Goal: Transaction & Acquisition: Book appointment/travel/reservation

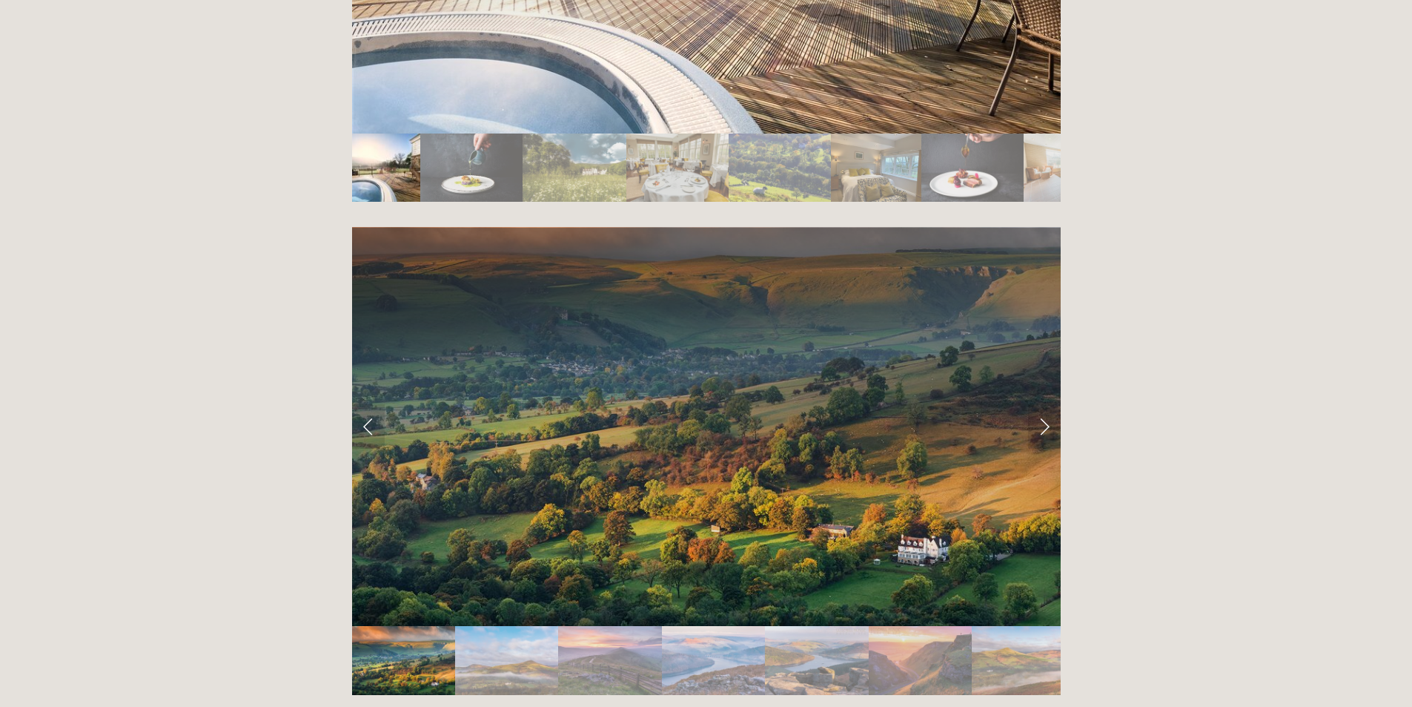
scroll to position [2929, 0]
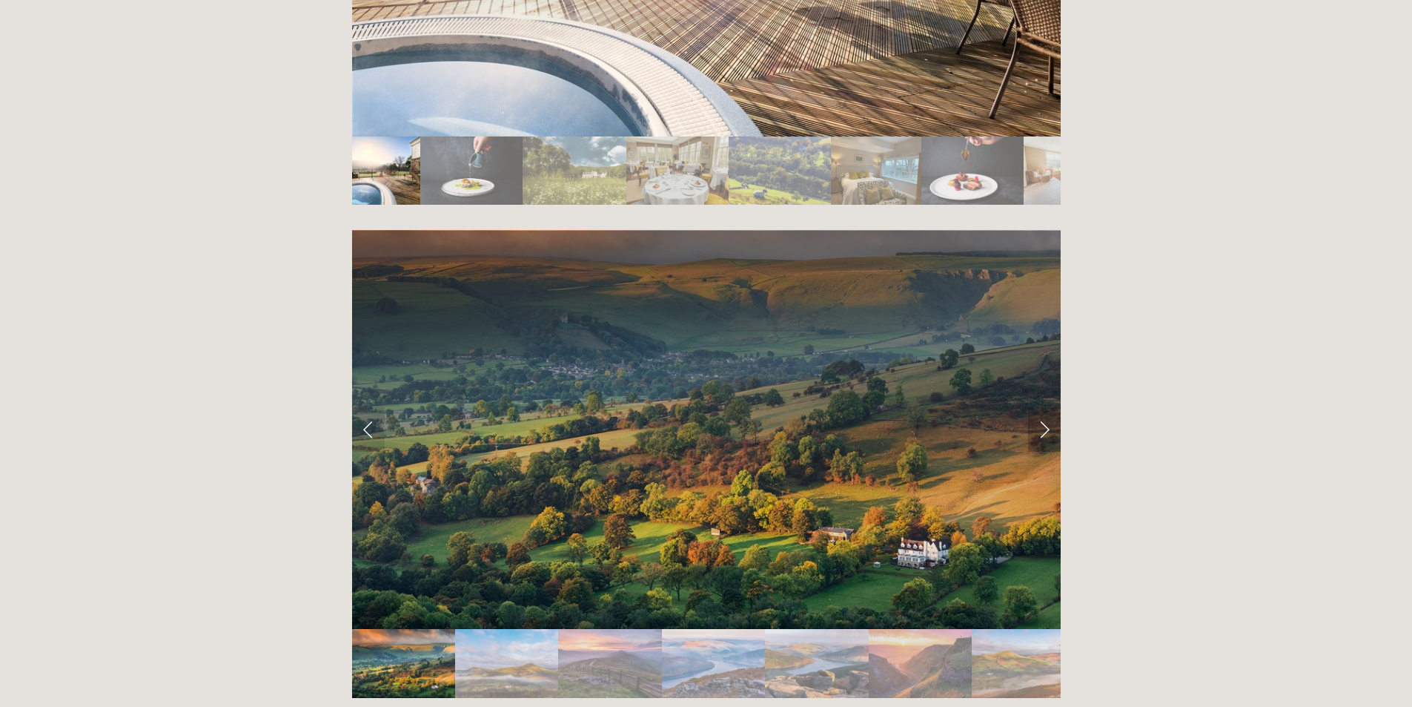
click at [1048, 407] on link "Next Slide" at bounding box center [1044, 429] width 33 height 44
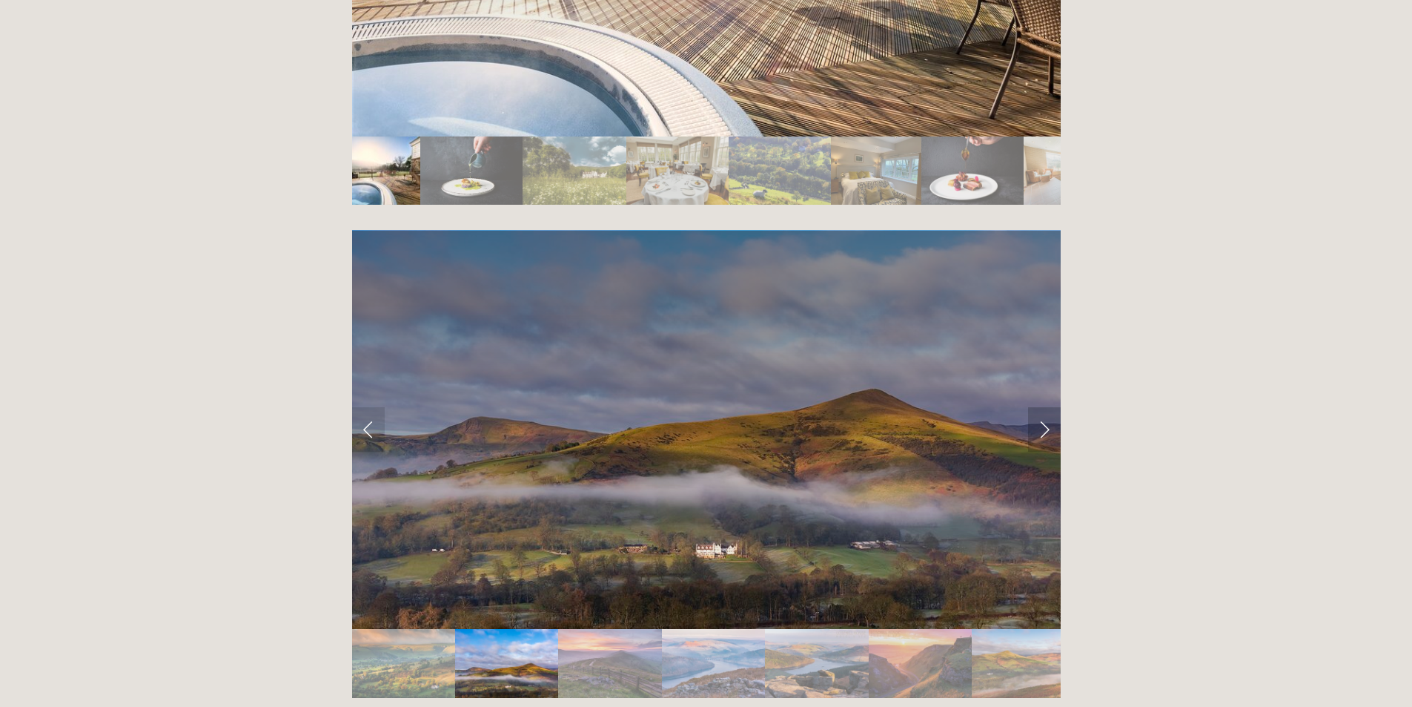
click at [1046, 407] on link "Next Slide" at bounding box center [1044, 429] width 33 height 44
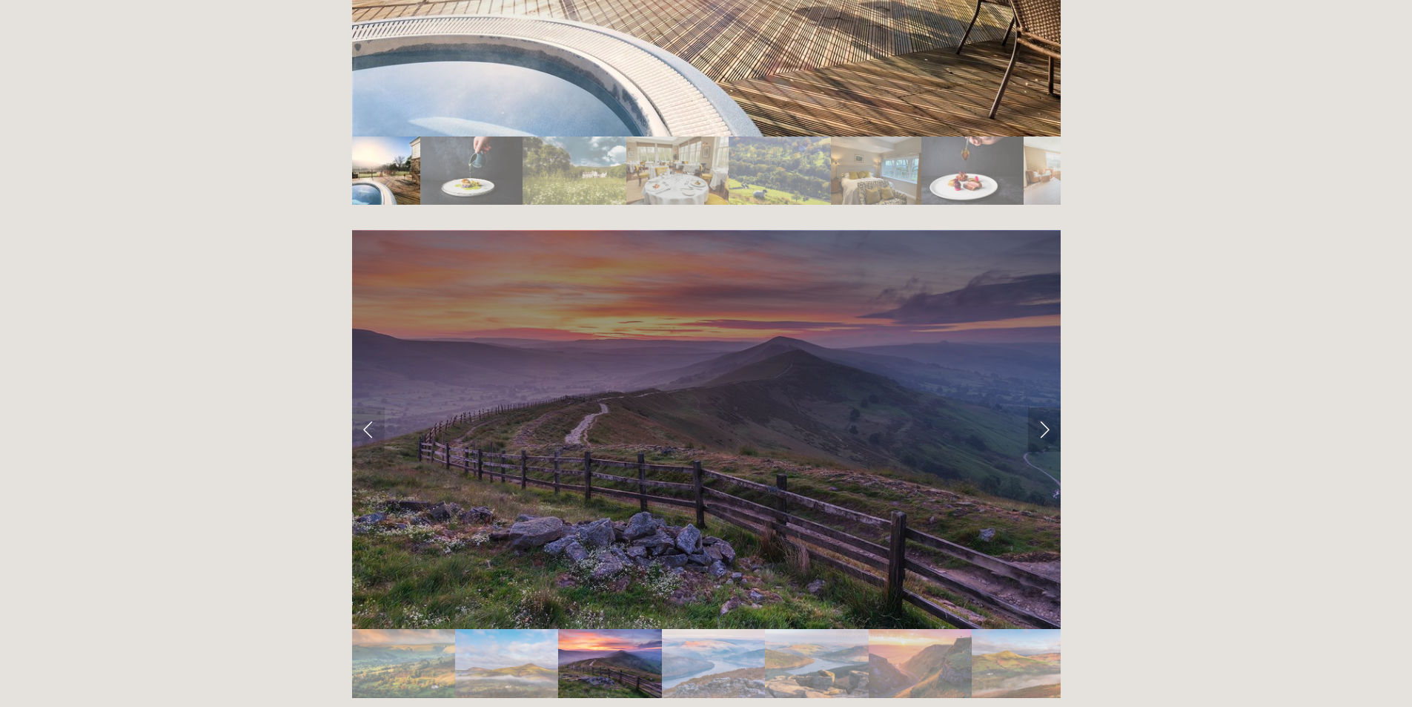
click at [1046, 407] on link "Next Slide" at bounding box center [1044, 429] width 33 height 44
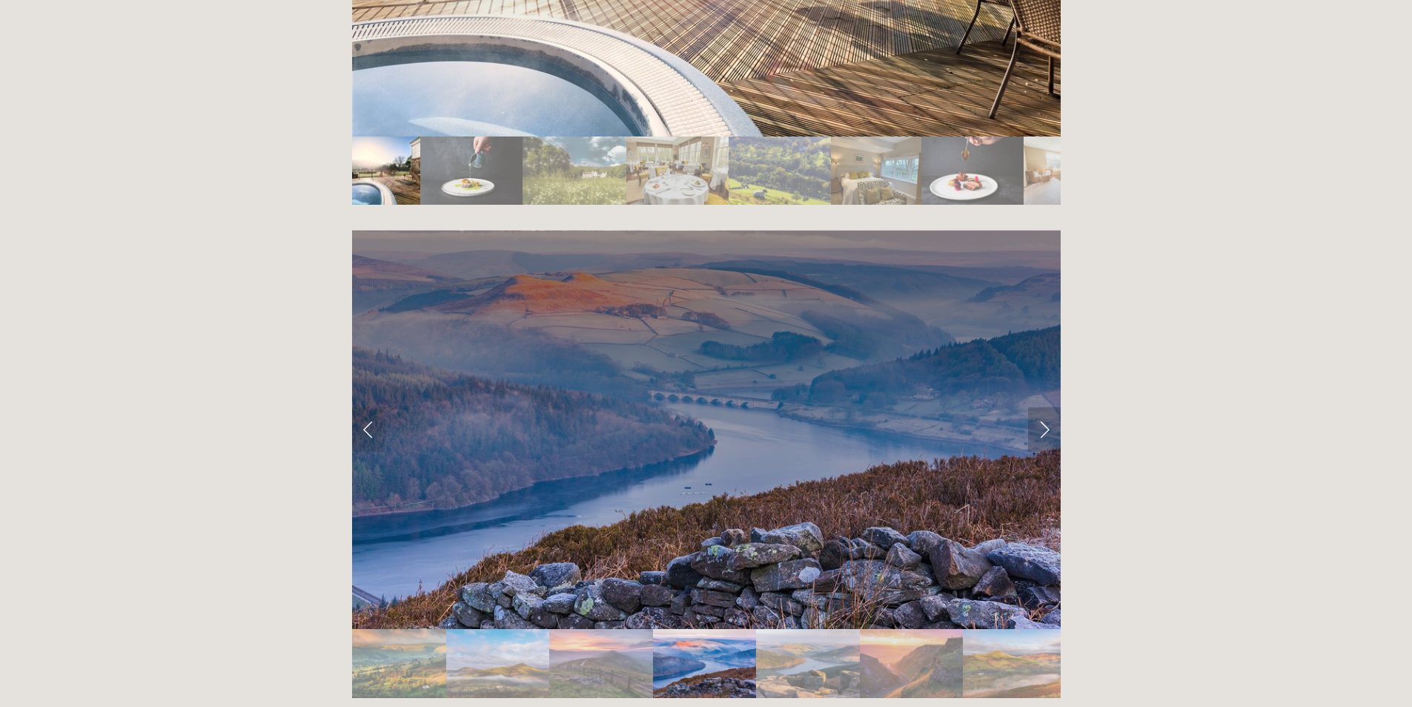
click at [1046, 407] on link "Next Slide" at bounding box center [1044, 429] width 33 height 44
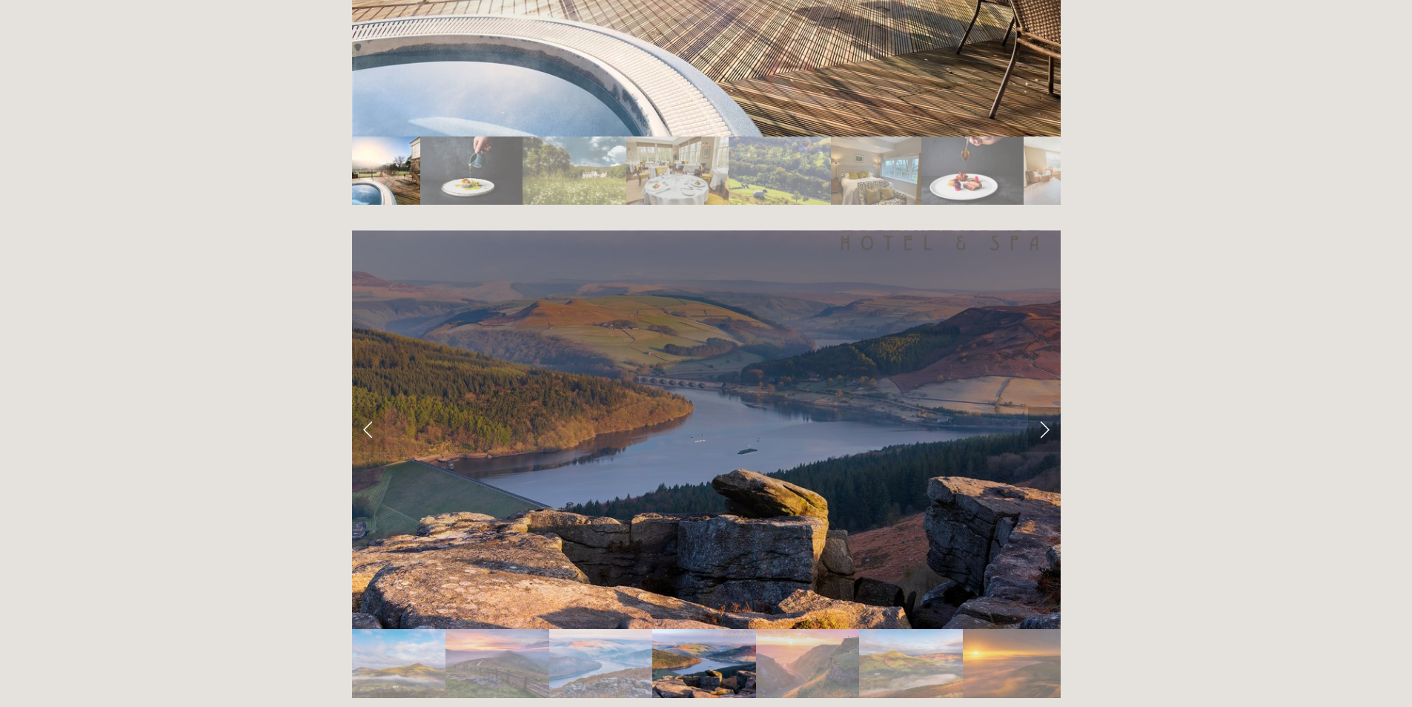
click at [1046, 407] on link "Next Slide" at bounding box center [1044, 429] width 33 height 44
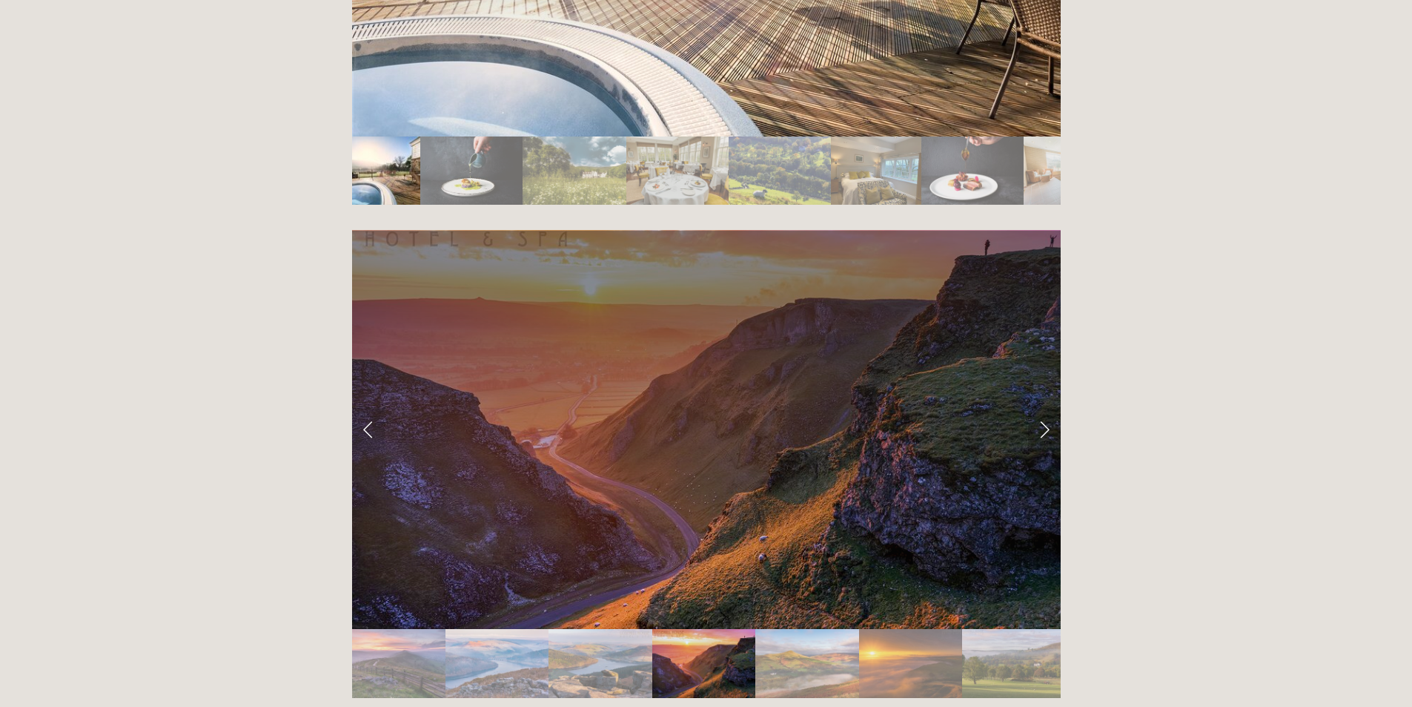
click at [1046, 407] on link "Next Slide" at bounding box center [1044, 429] width 33 height 44
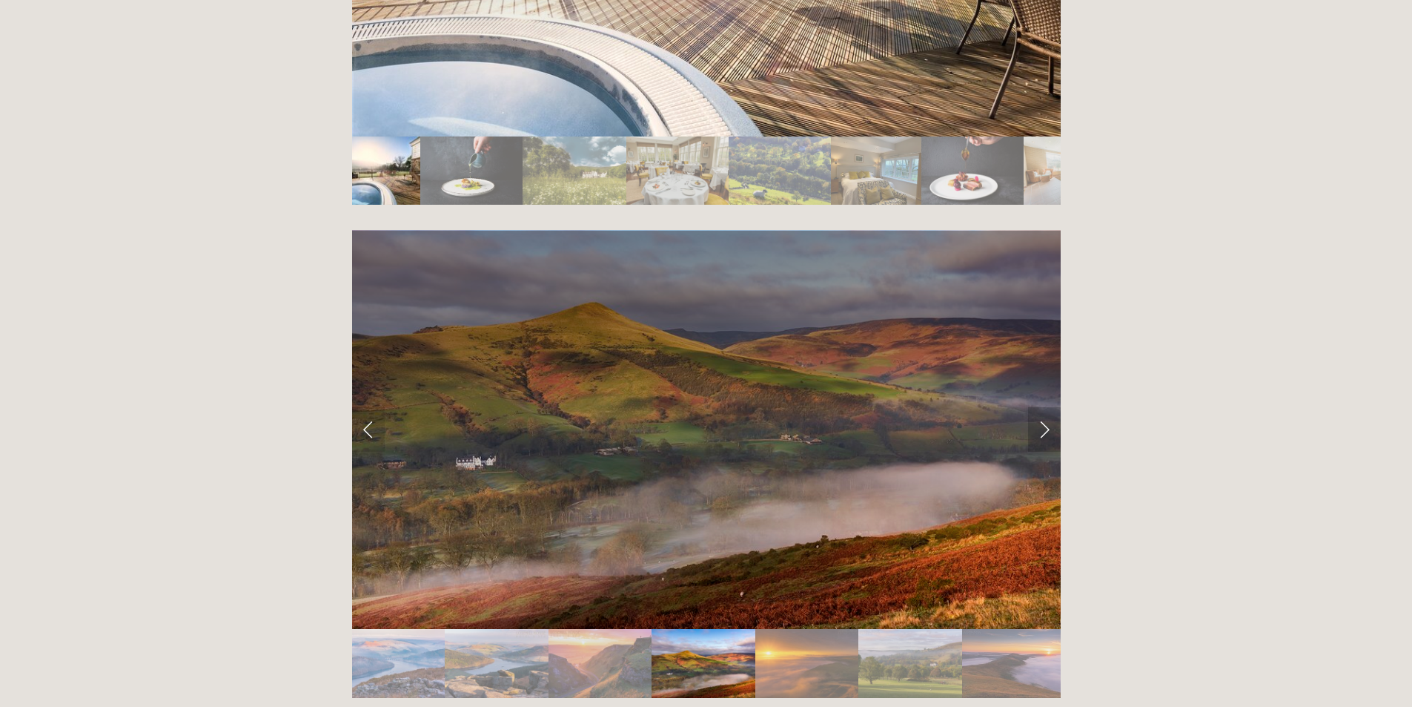
click at [1046, 407] on link "Next Slide" at bounding box center [1044, 429] width 33 height 44
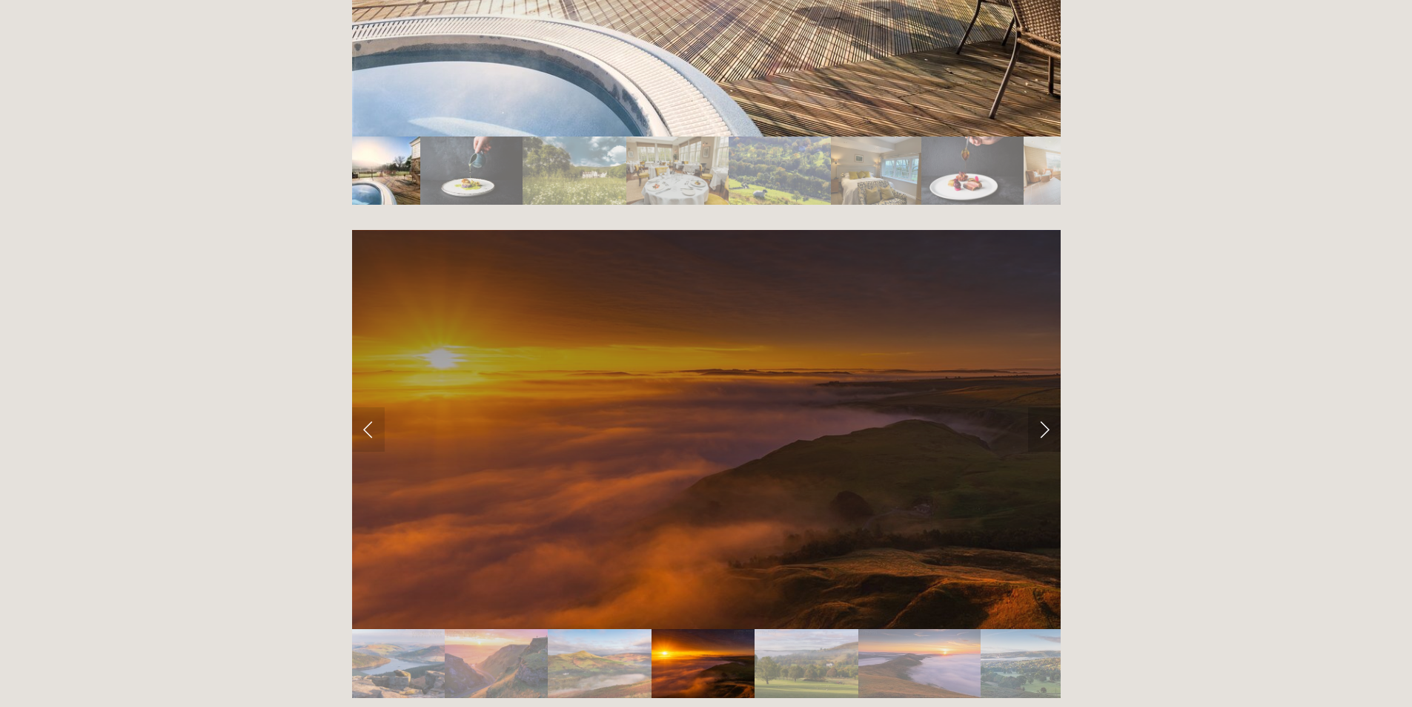
click at [1046, 407] on link "Next Slide" at bounding box center [1044, 429] width 33 height 44
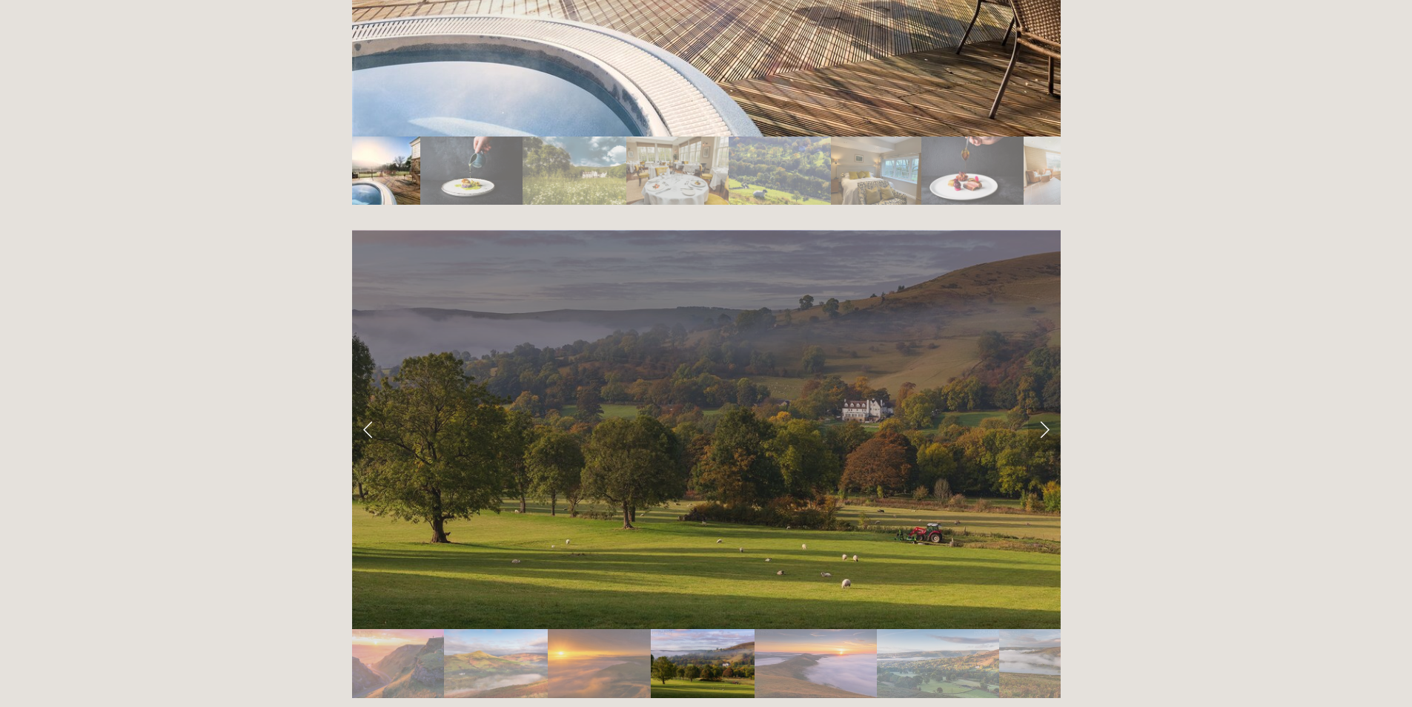
click at [1046, 407] on link "Next Slide" at bounding box center [1044, 429] width 33 height 44
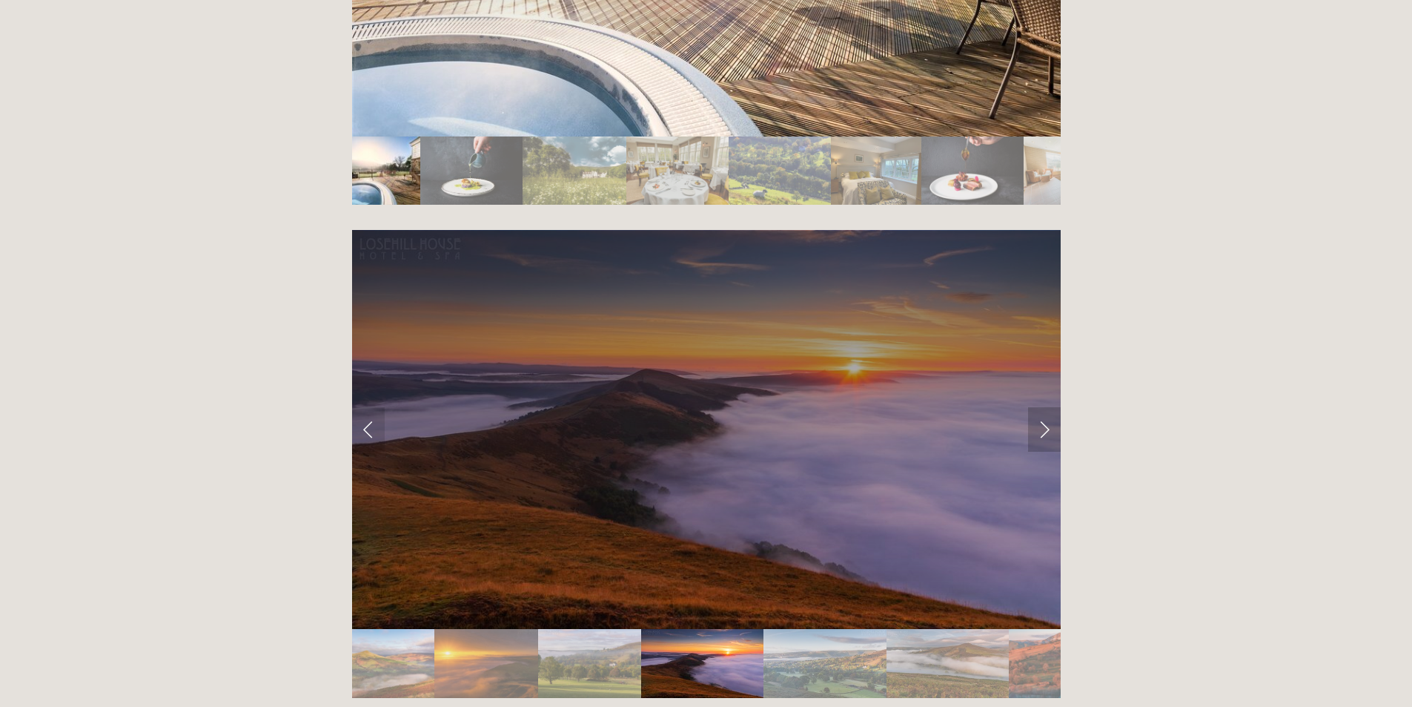
click at [1046, 407] on link "Next Slide" at bounding box center [1044, 429] width 33 height 44
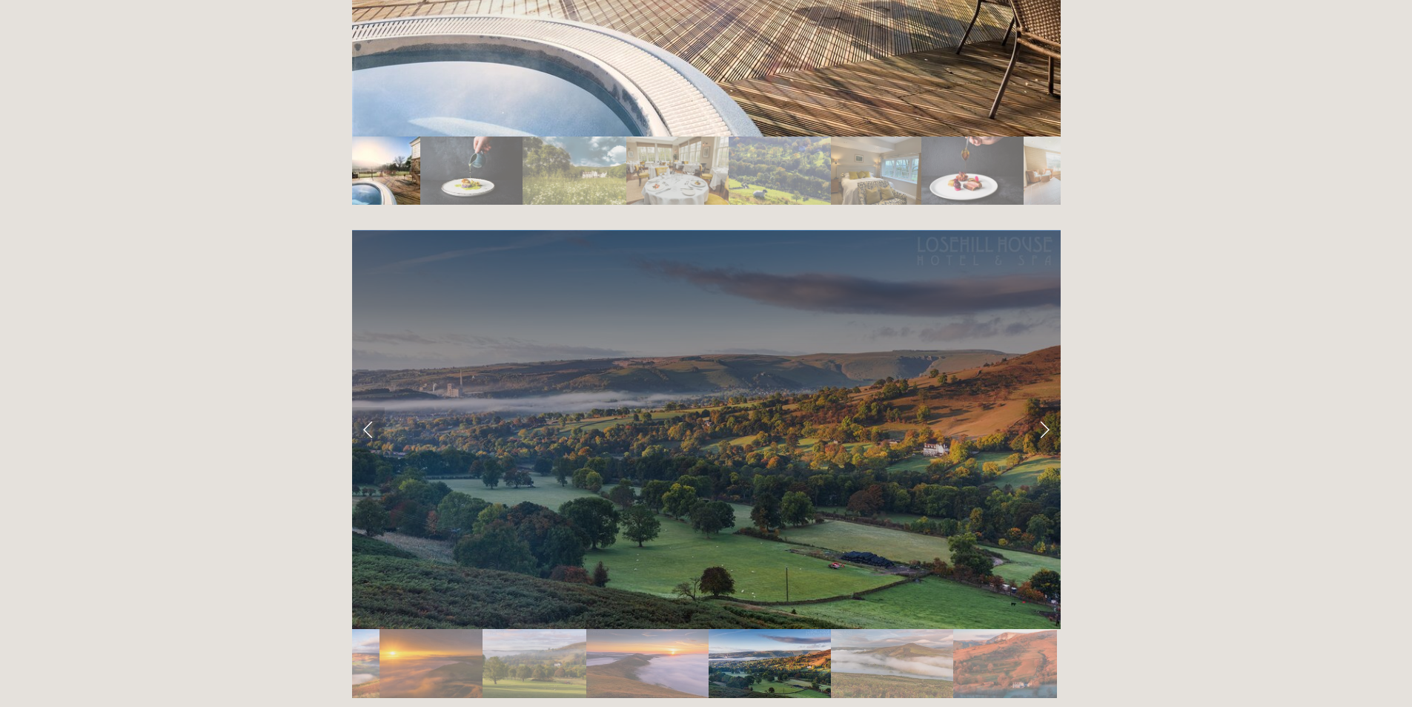
click at [1046, 407] on link "Next Slide" at bounding box center [1044, 429] width 33 height 44
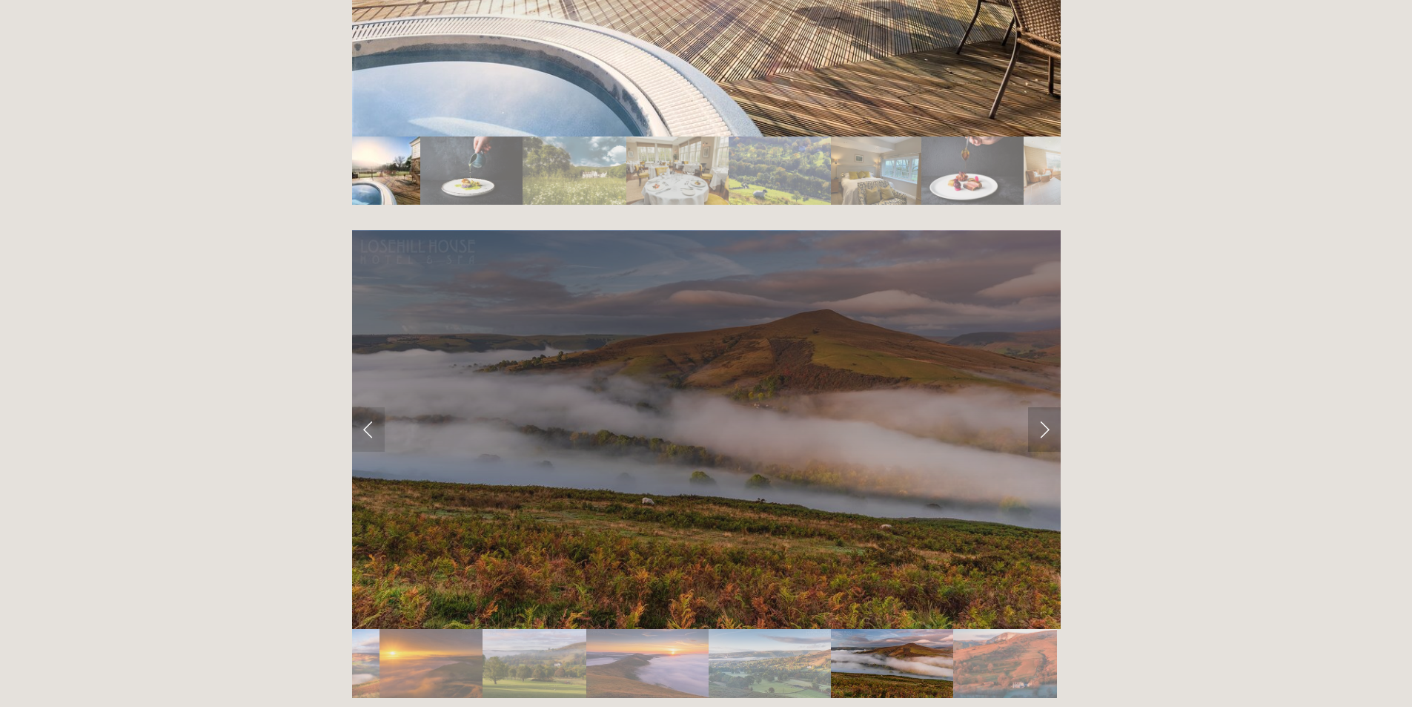
click at [1046, 407] on link "Next Slide" at bounding box center [1044, 429] width 33 height 44
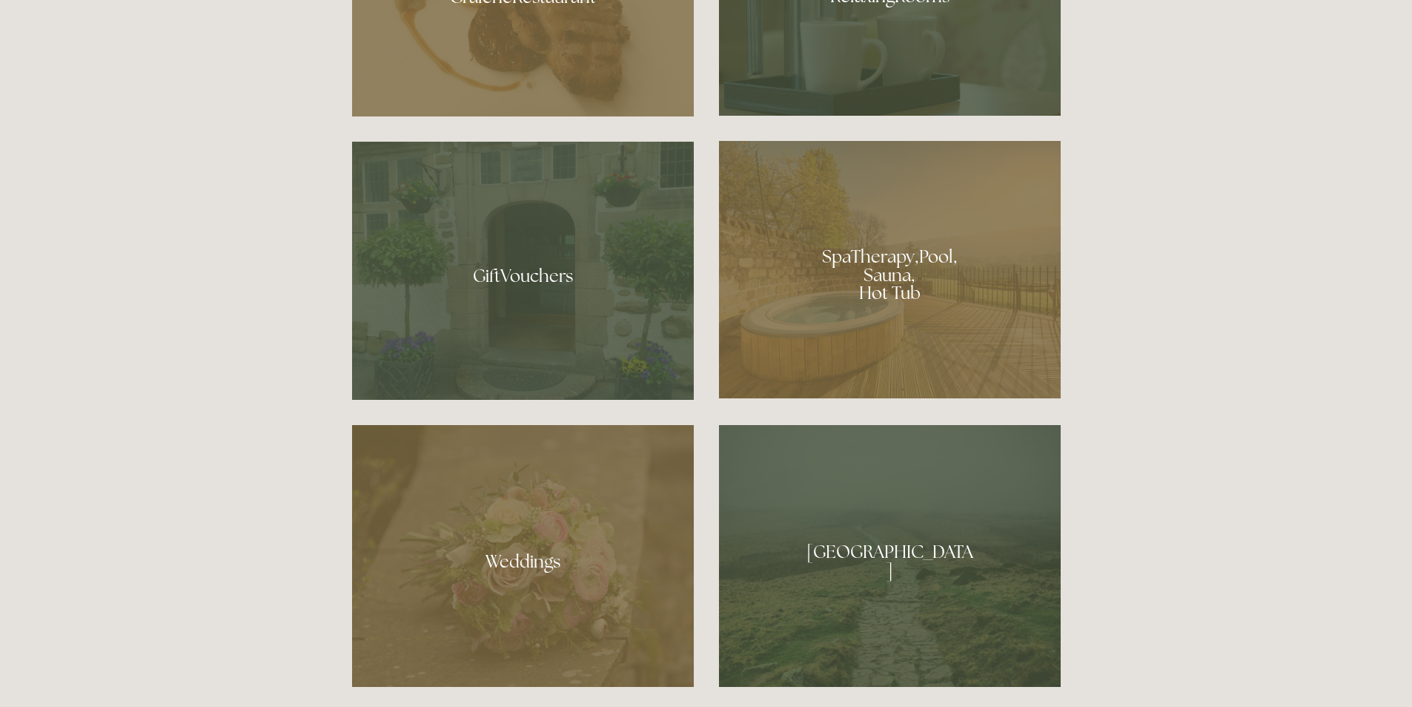
scroll to position [890, 0]
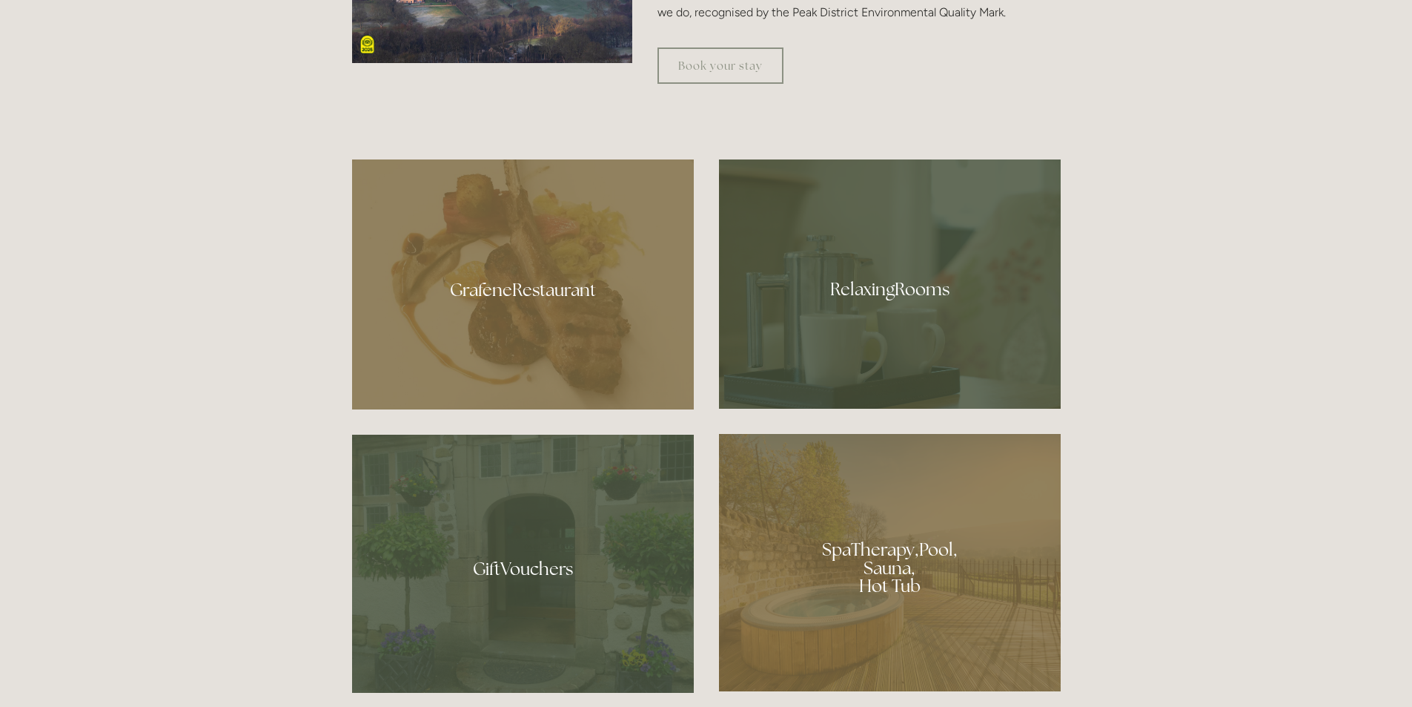
click at [905, 305] on div at bounding box center [890, 283] width 342 height 249
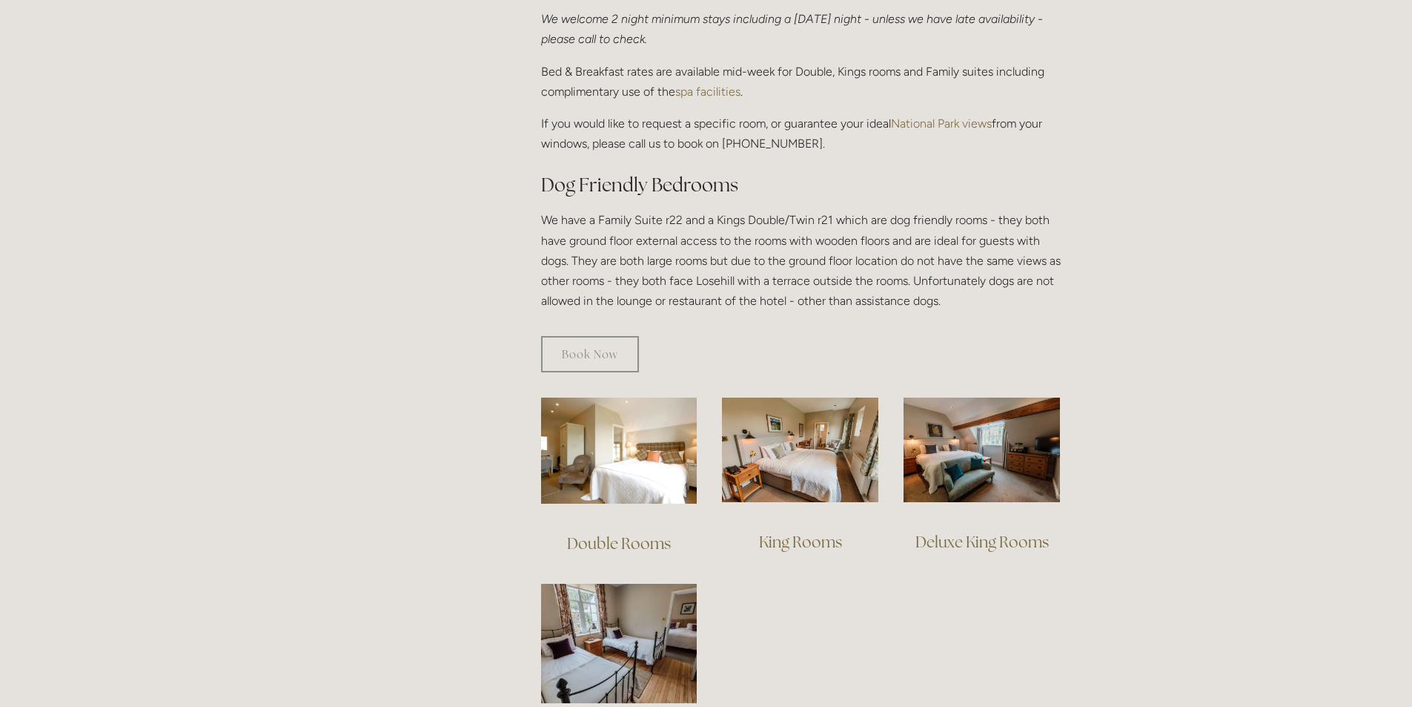
scroll to position [667, 0]
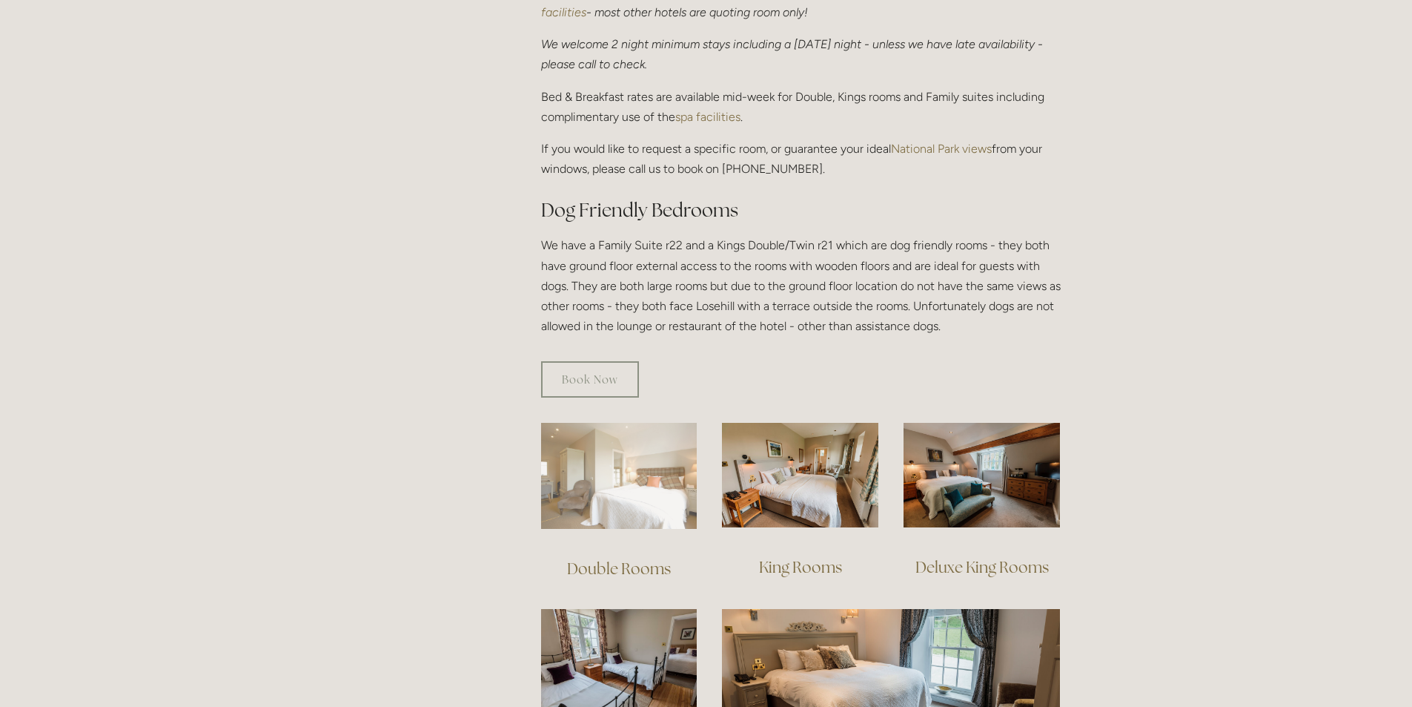
click at [600, 466] on img at bounding box center [619, 476] width 156 height 106
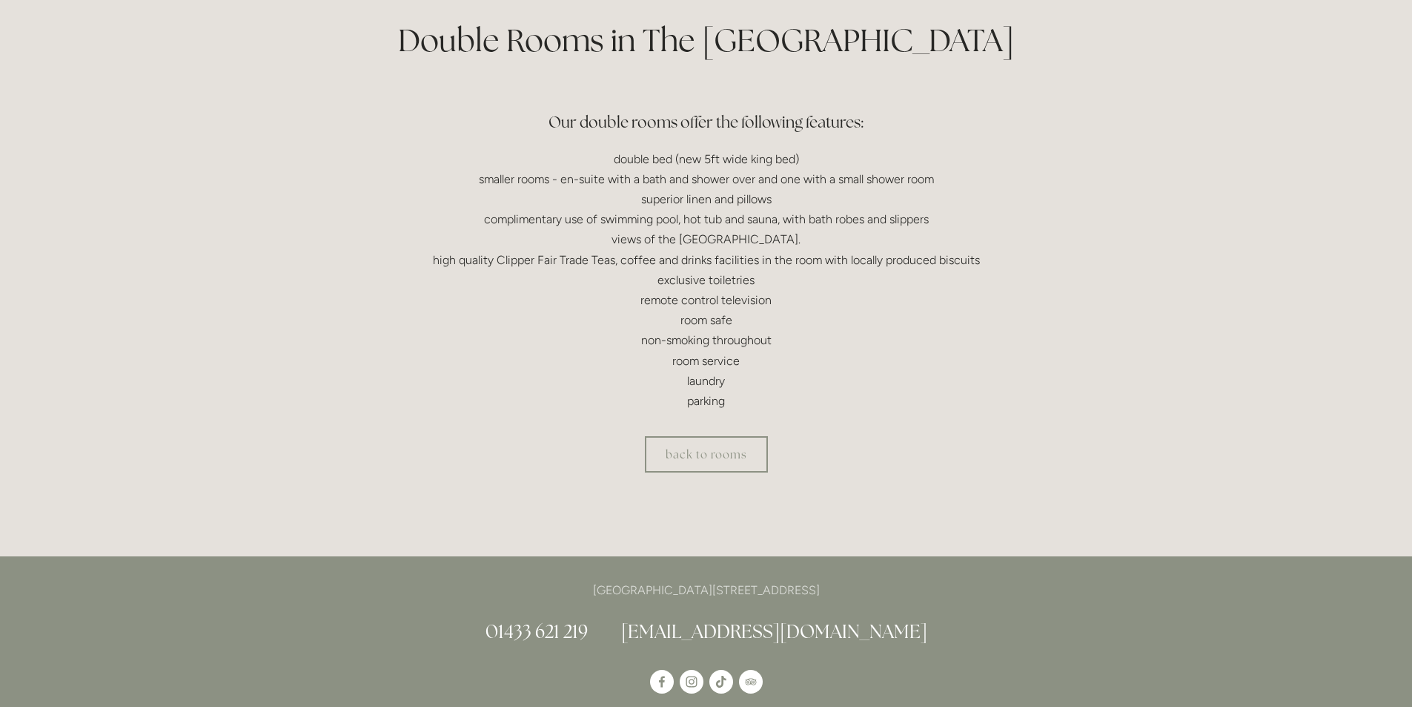
scroll to position [315, 0]
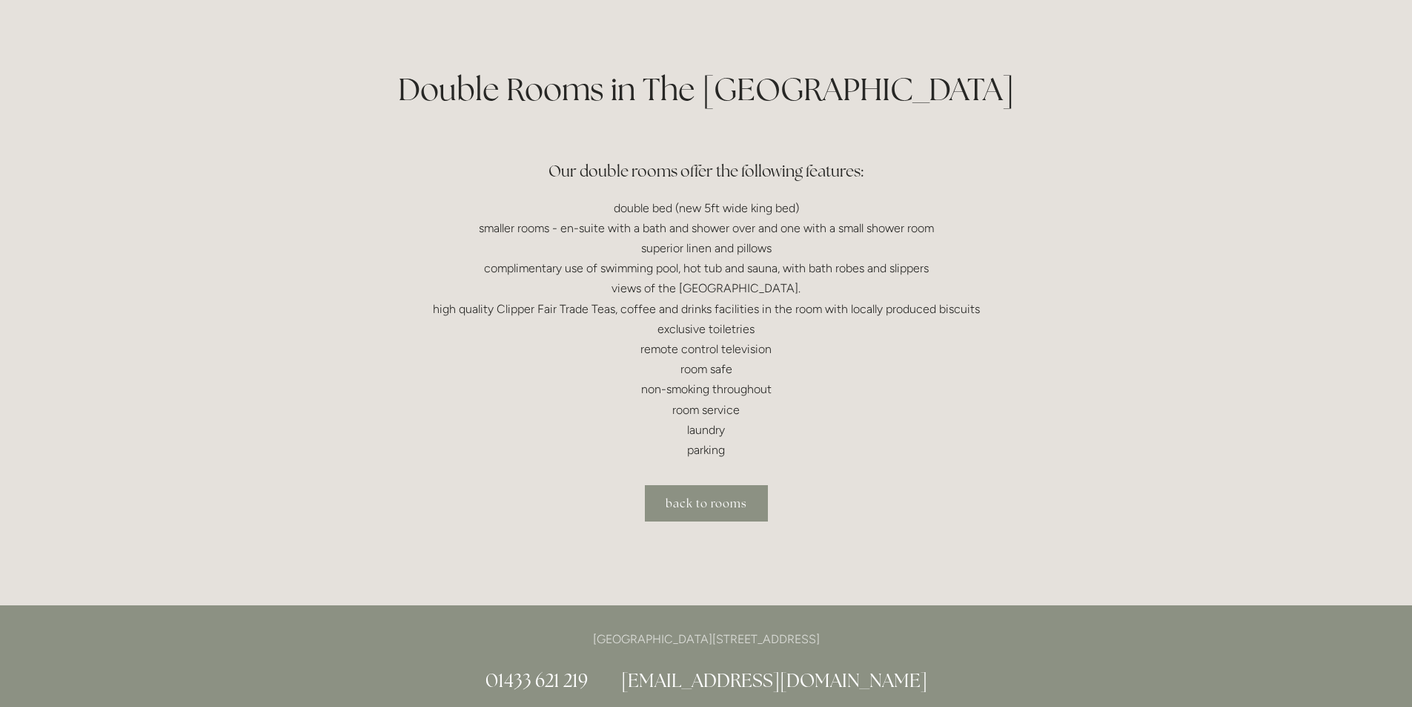
click at [711, 514] on link "back to rooms" at bounding box center [706, 503] width 123 height 36
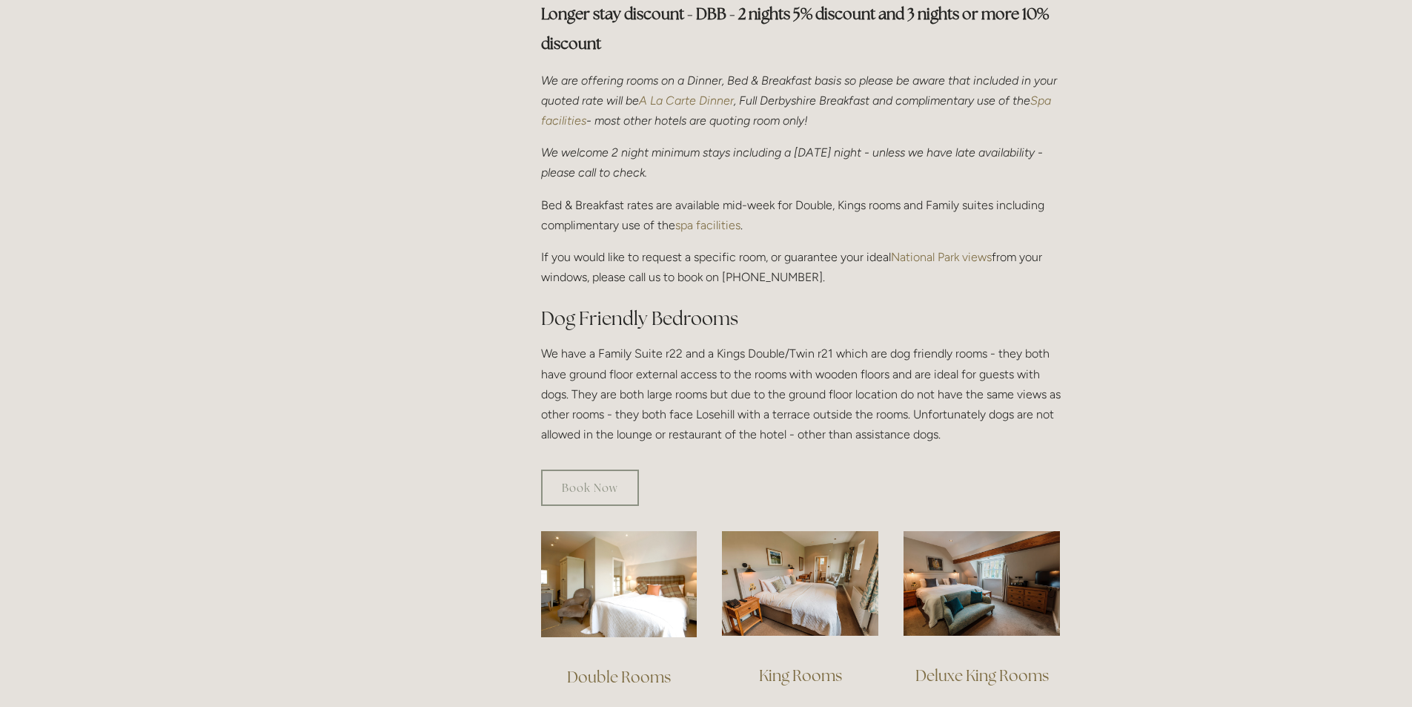
scroll to position [593, 0]
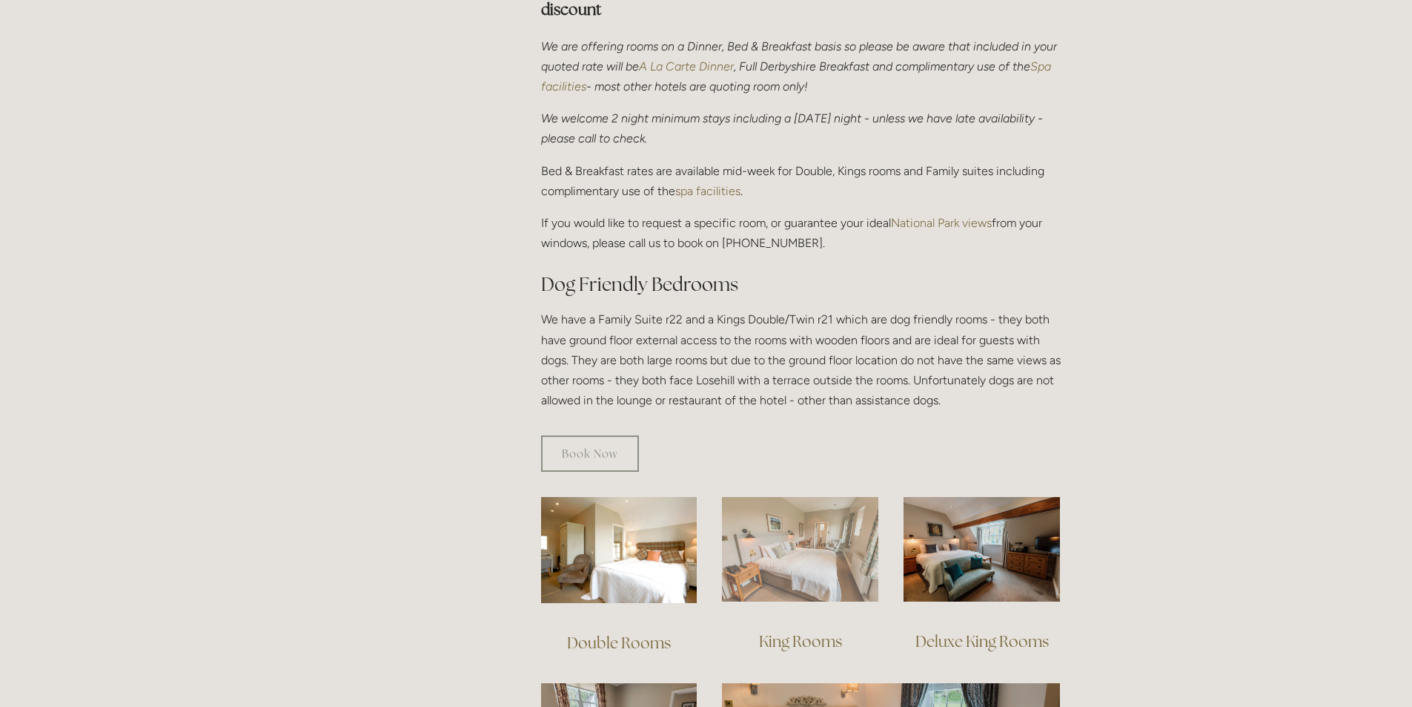
click at [770, 523] on img at bounding box center [800, 549] width 156 height 105
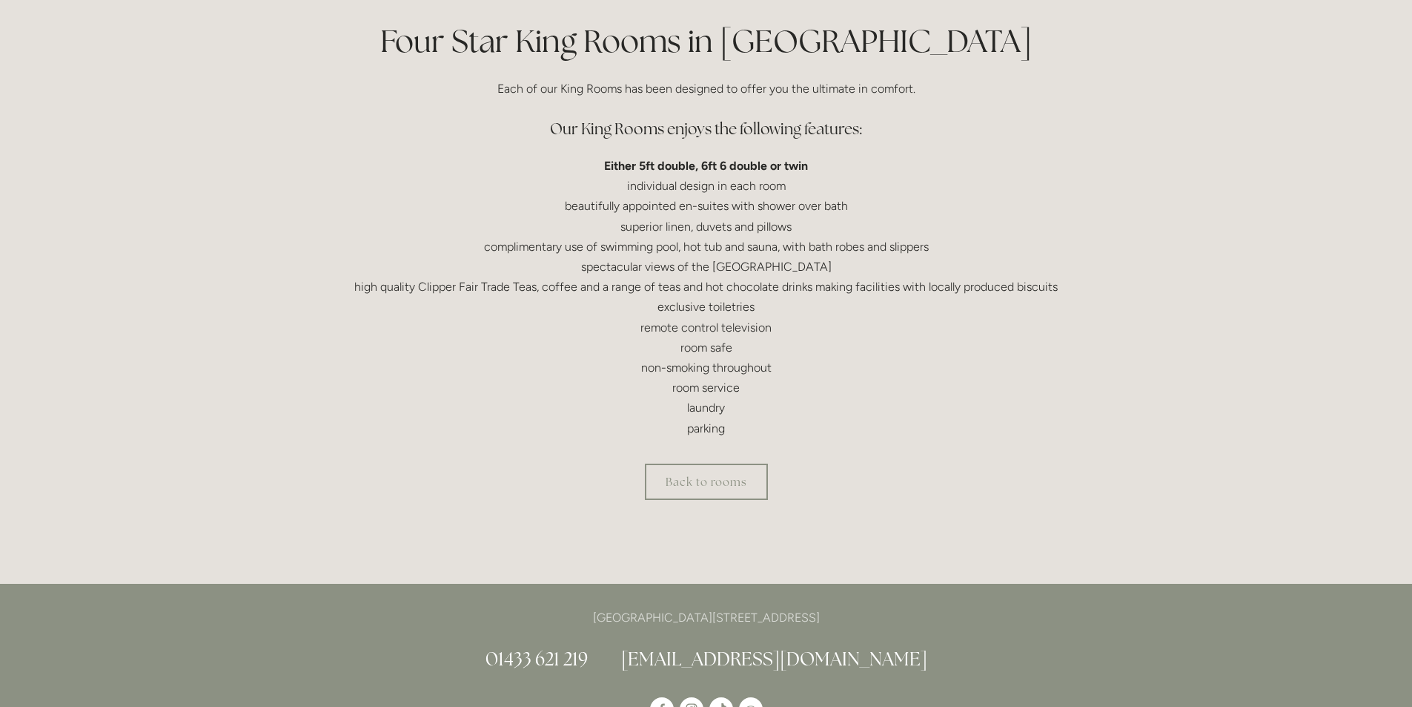
scroll to position [408, 0]
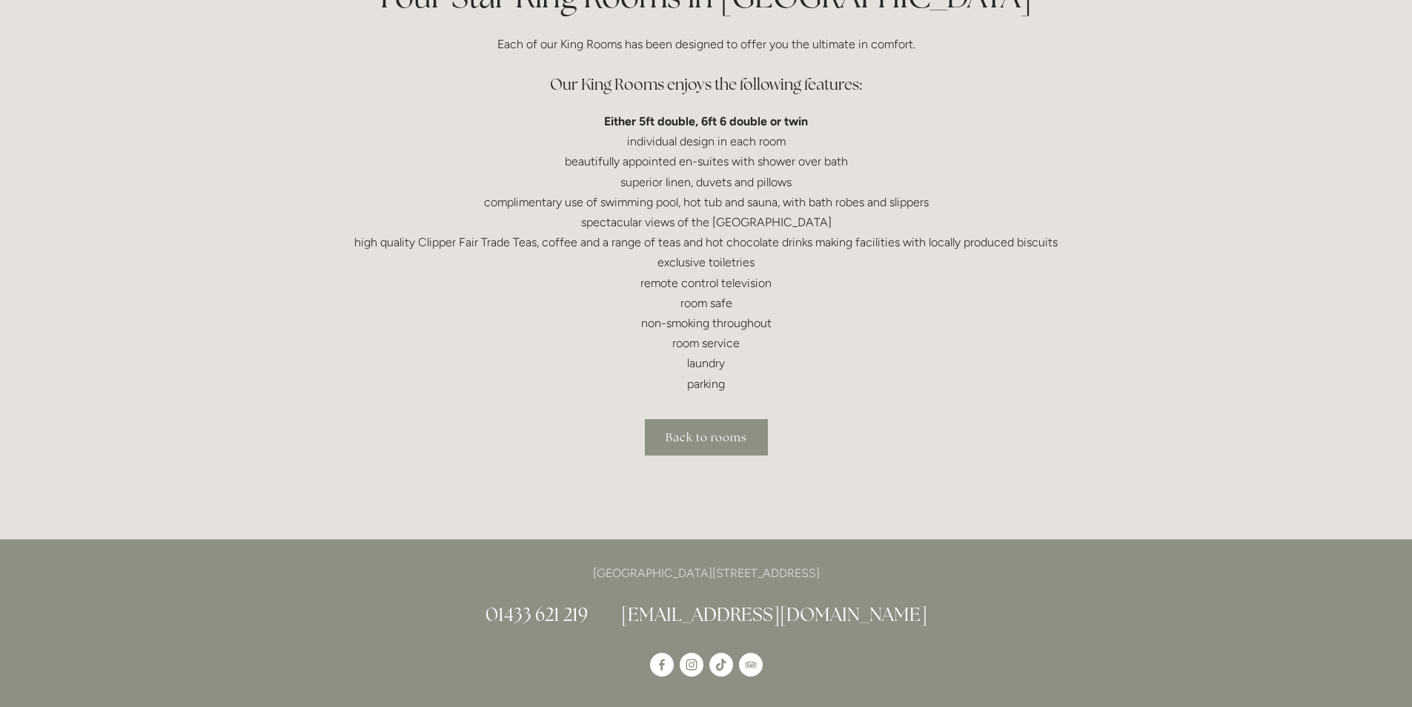
click at [714, 444] on link "Back to rooms" at bounding box center [706, 437] width 123 height 36
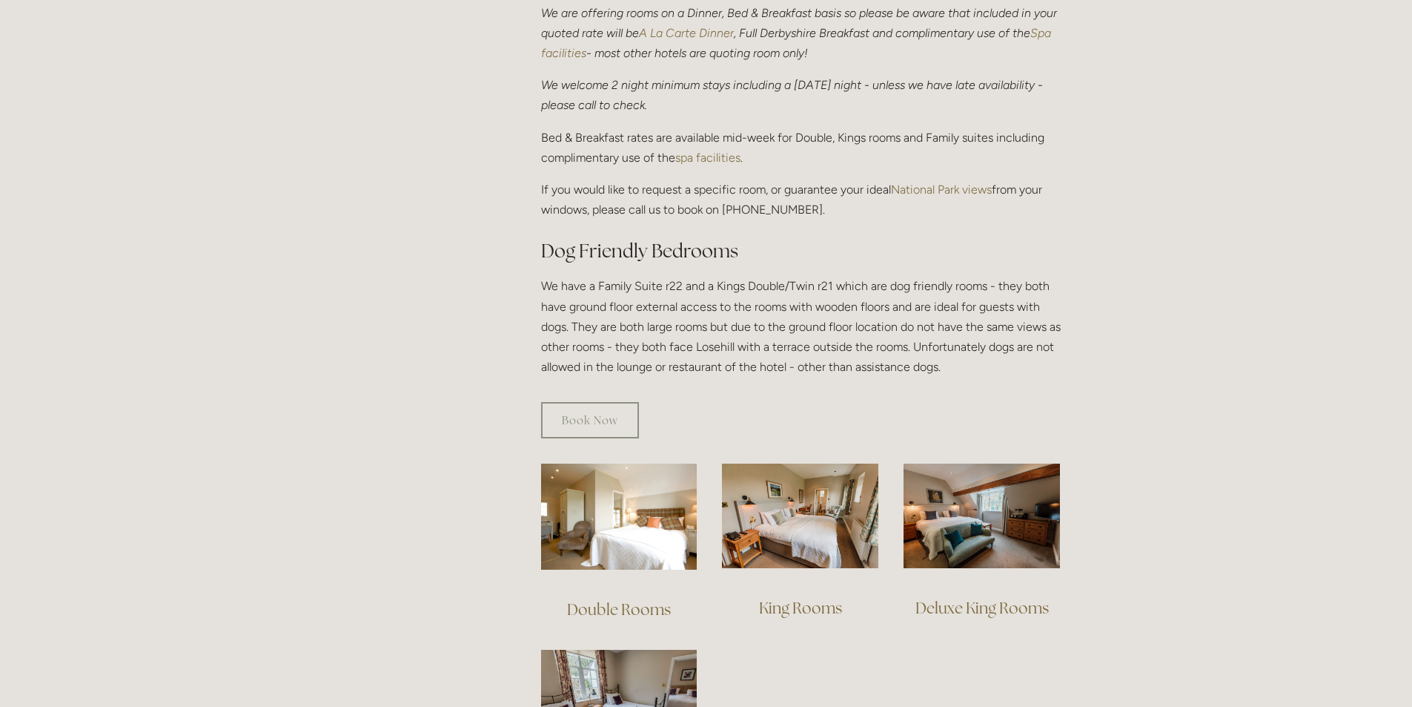
scroll to position [630, 0]
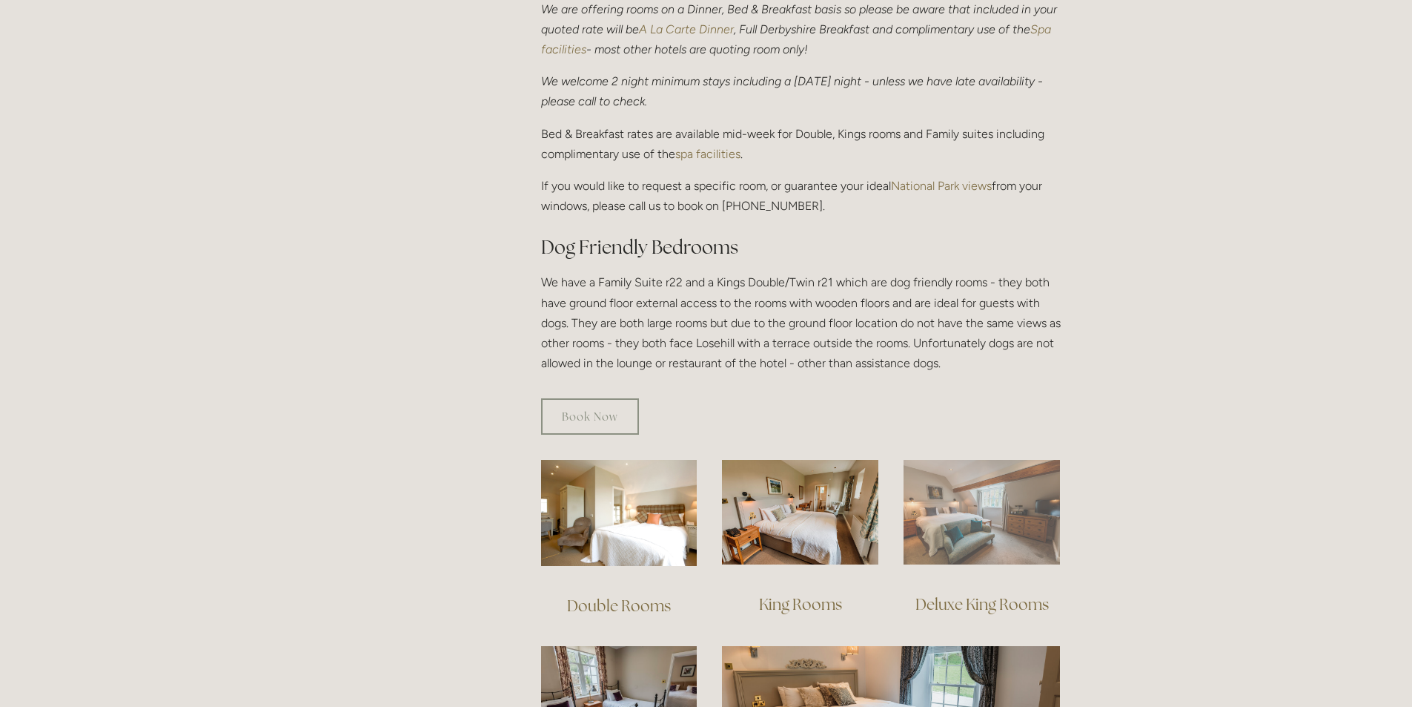
click at [954, 495] on img at bounding box center [982, 512] width 156 height 105
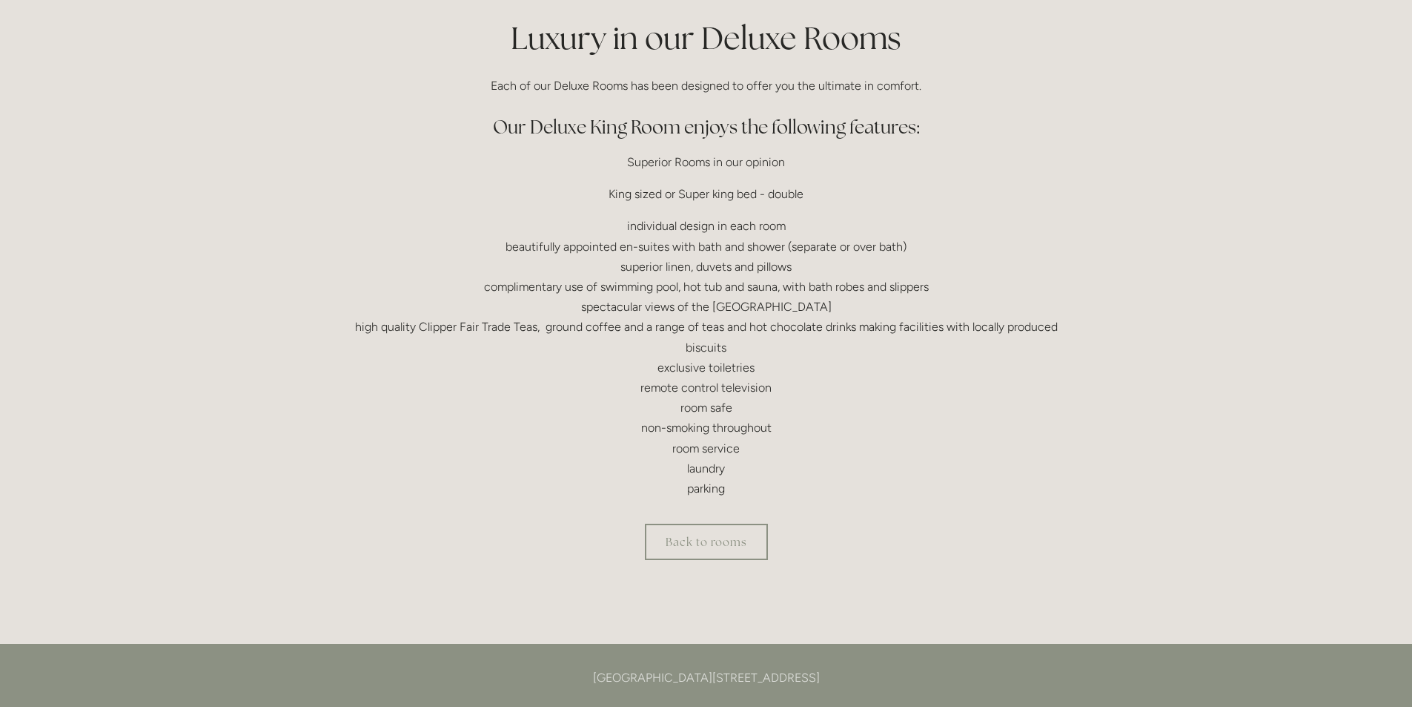
scroll to position [371, 0]
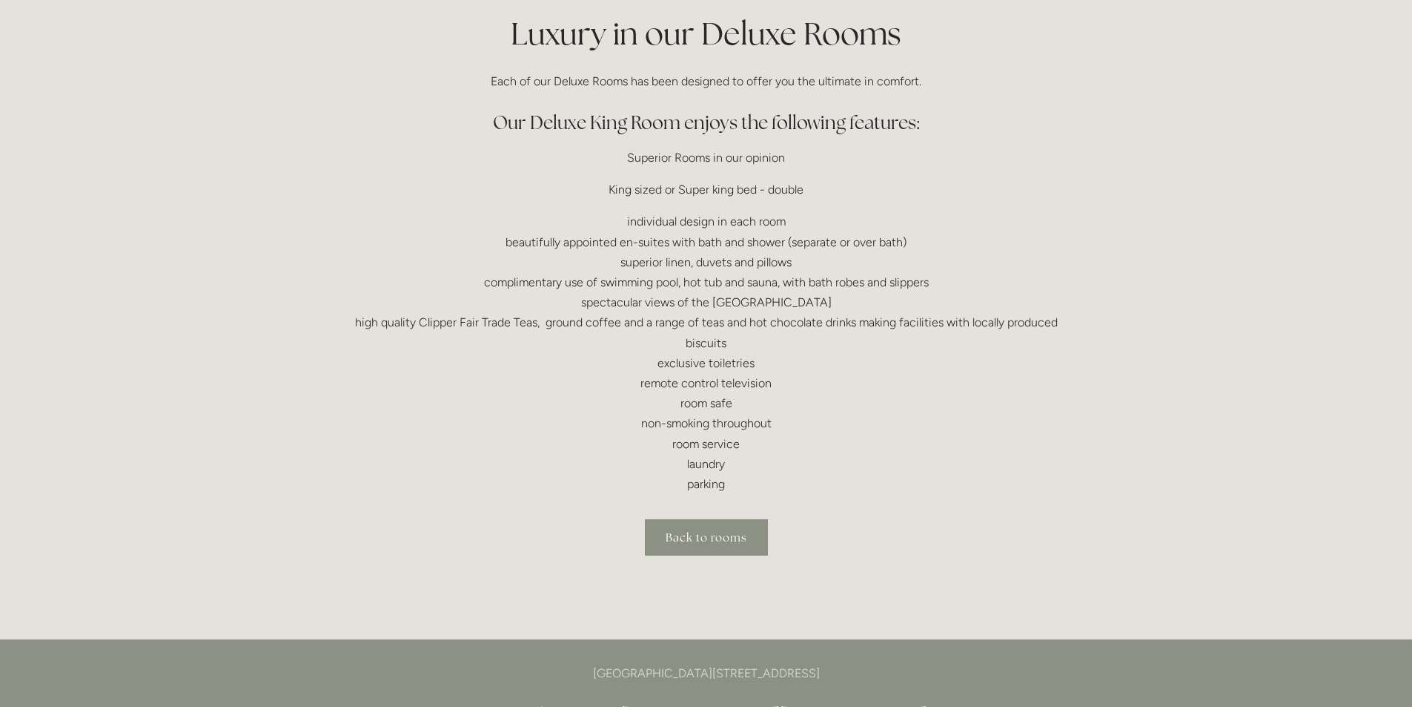
click at [664, 526] on link "Back to rooms" at bounding box center [706, 537] width 123 height 36
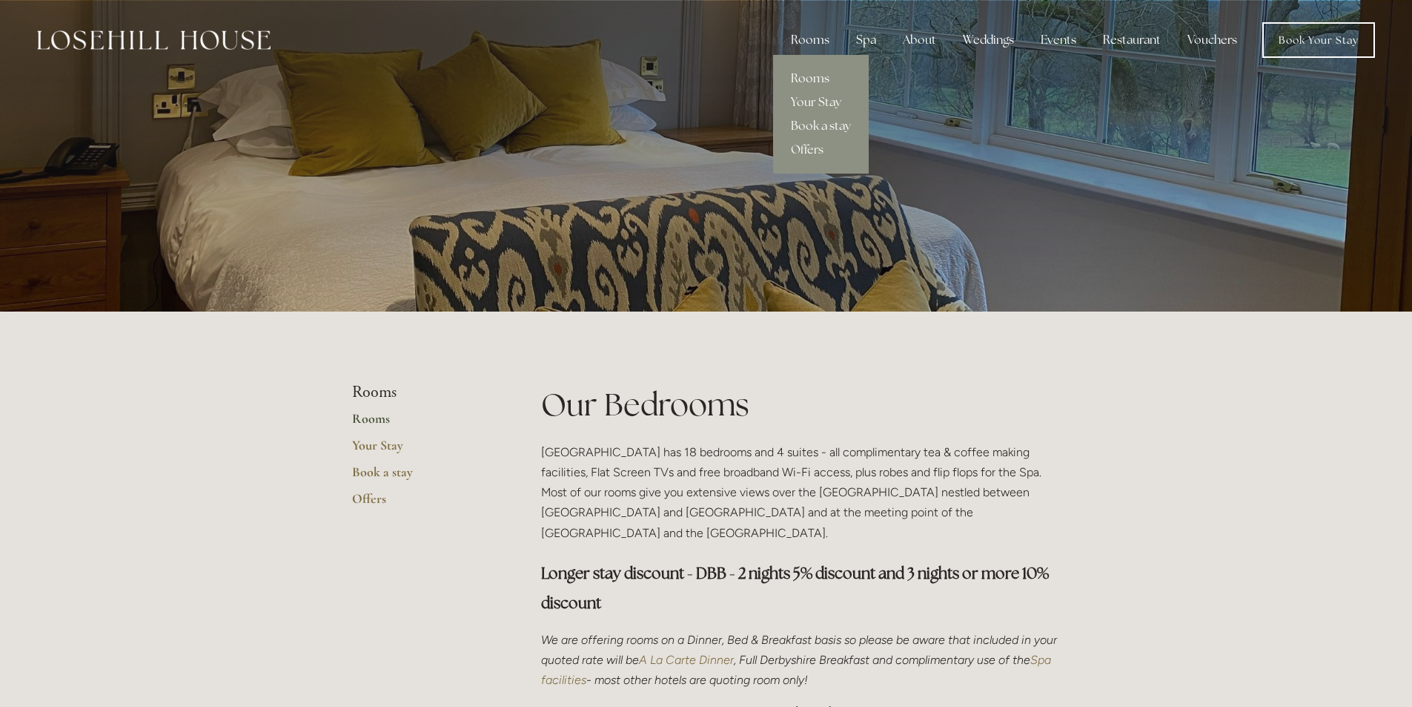
click at [816, 75] on link "Rooms" at bounding box center [821, 79] width 96 height 24
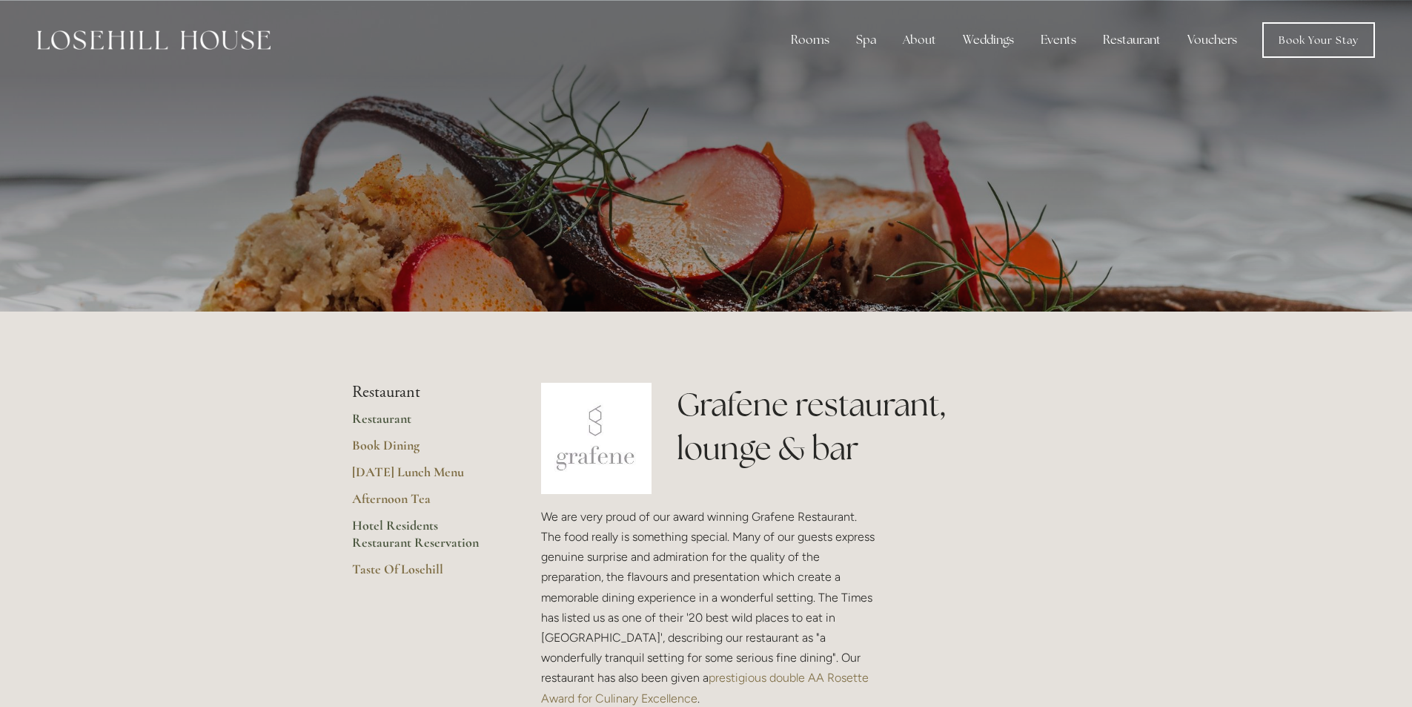
click at [379, 526] on link "Hotel Residents Restaurant Reservation" at bounding box center [423, 539] width 142 height 44
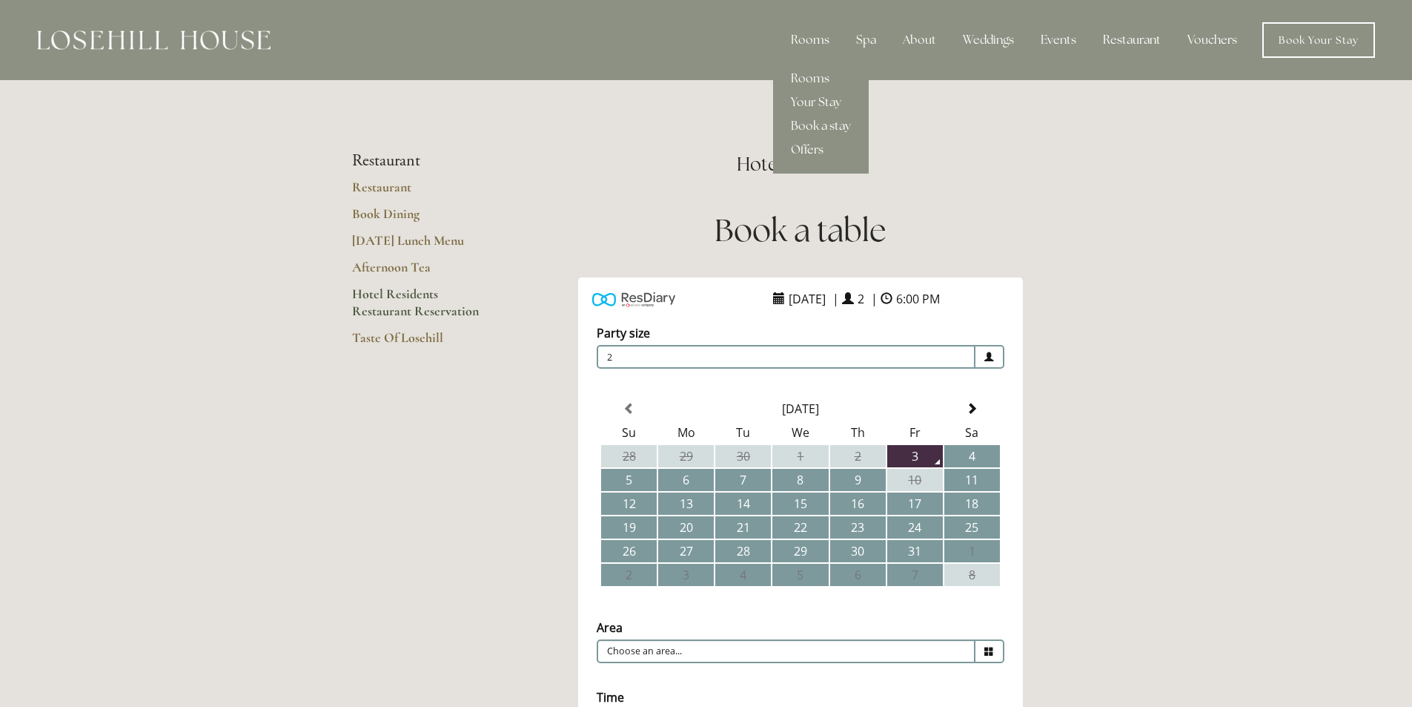
click at [810, 149] on link "Offers" at bounding box center [821, 150] width 96 height 24
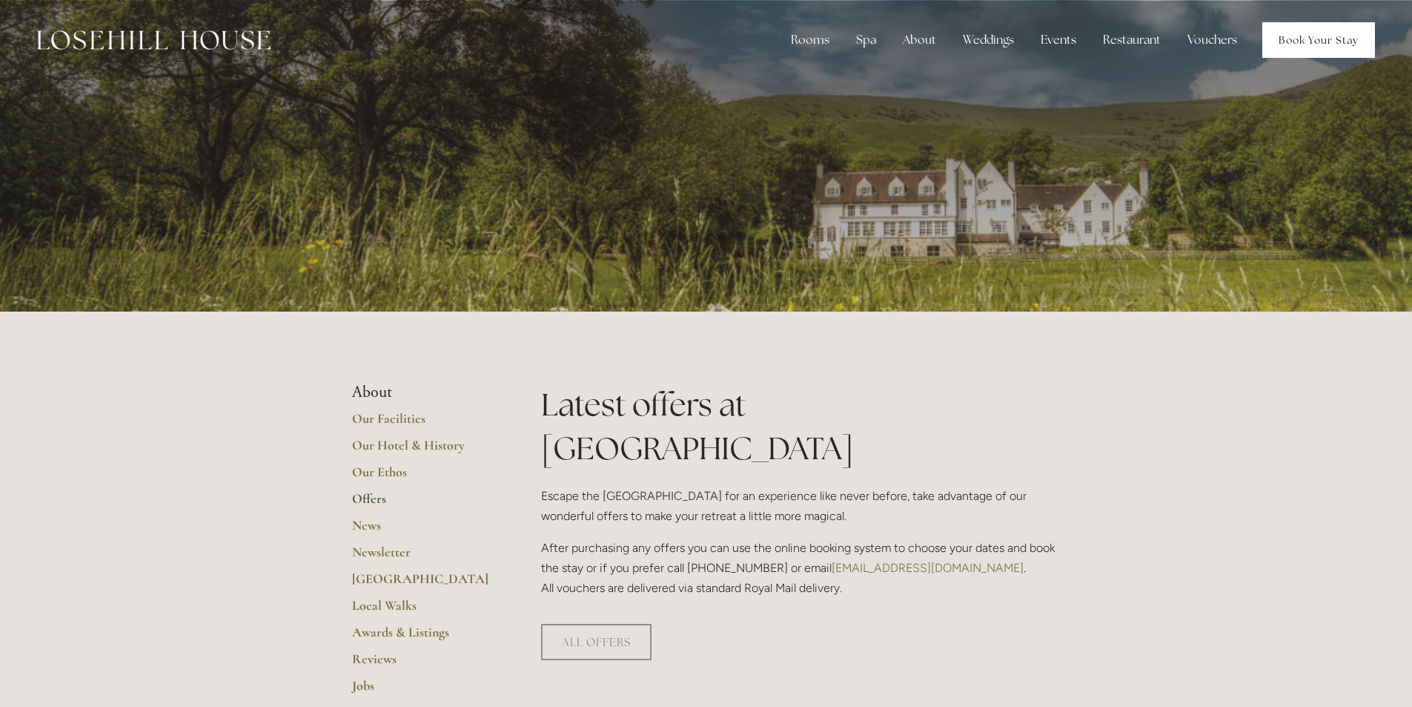
click at [1329, 47] on link "Book Your Stay" at bounding box center [1319, 40] width 113 height 36
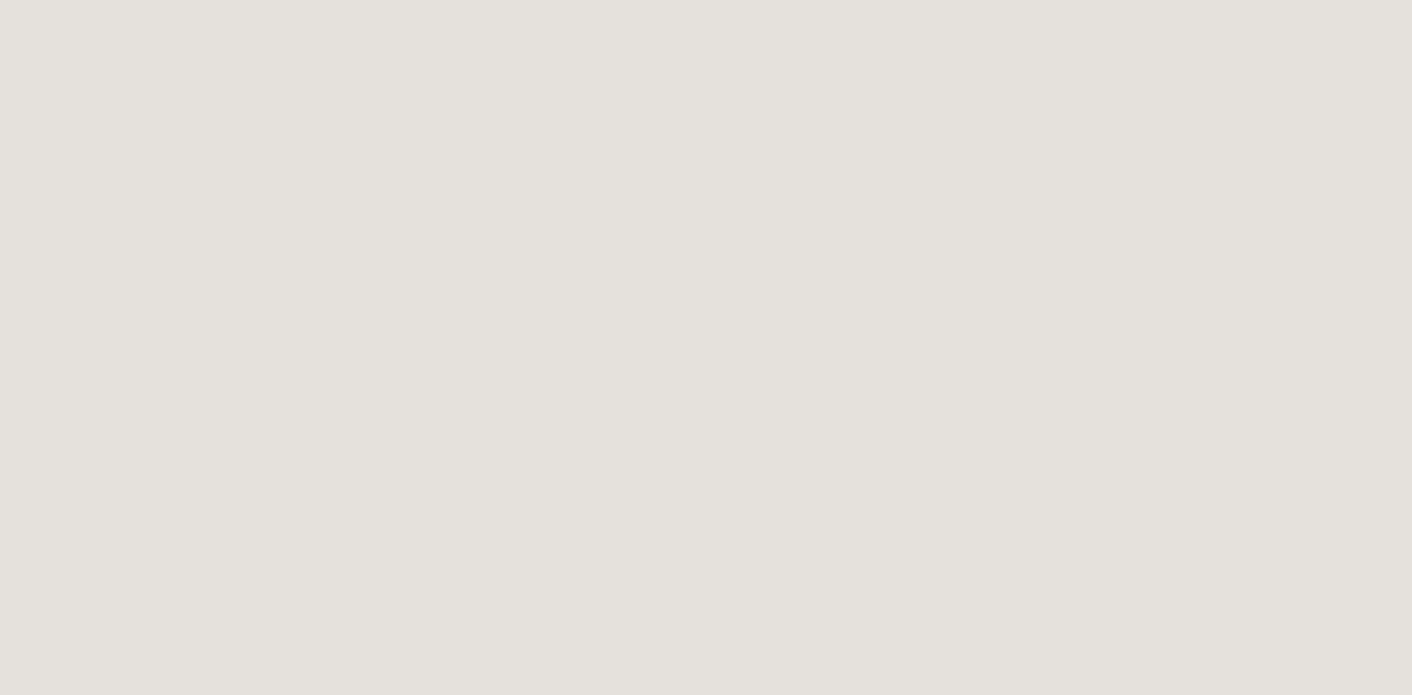
scroll to position [1712, 0]
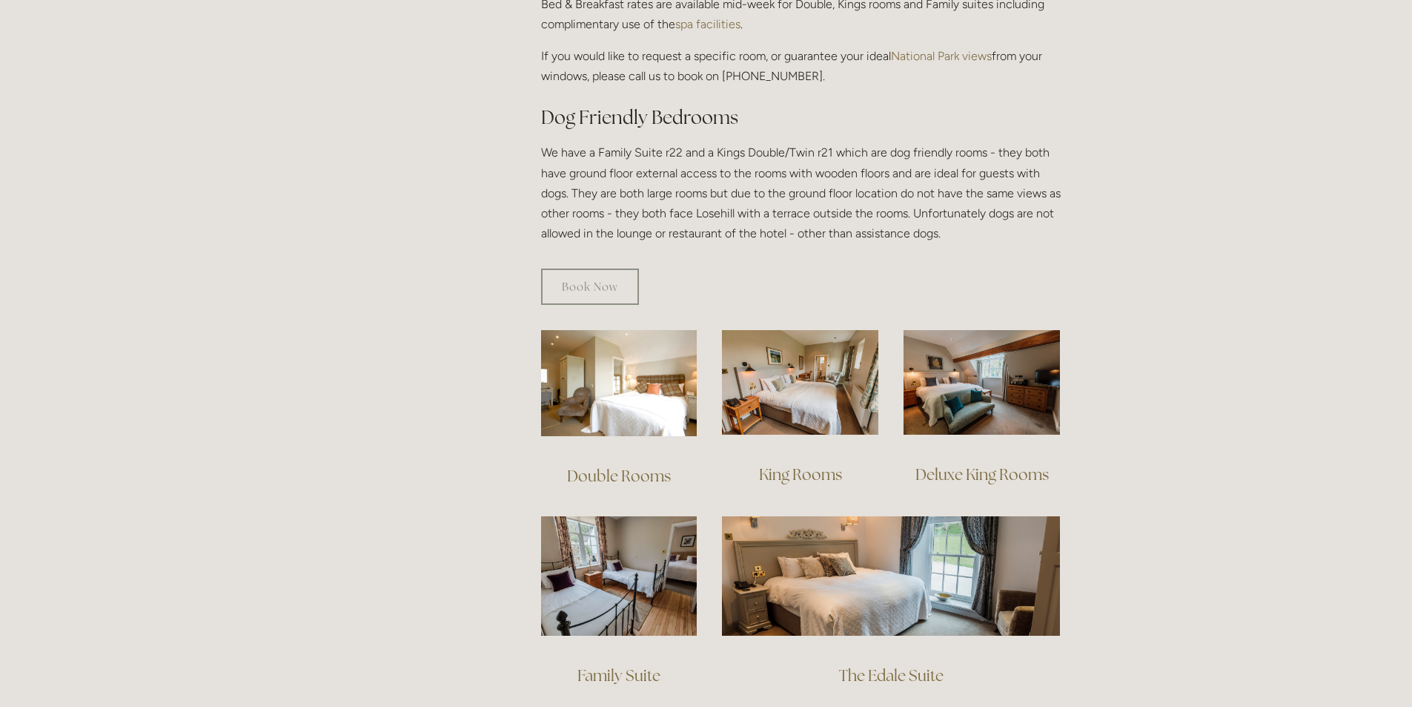
scroll to position [778, 0]
